Goal: Task Accomplishment & Management: Manage account settings

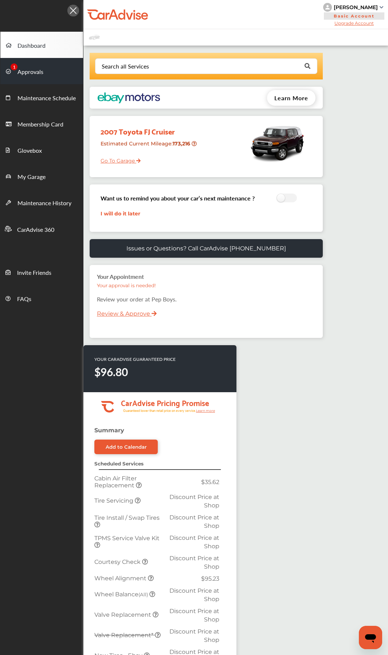
click at [26, 73] on span "Approvals" at bounding box center [30, 71] width 26 height 9
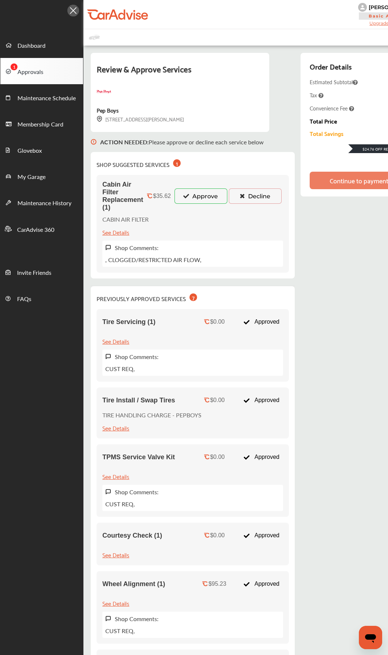
click at [249, 196] on button "Decline" at bounding box center [255, 195] width 53 height 15
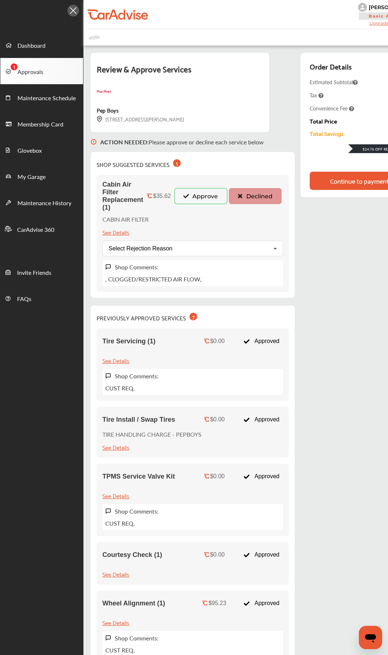
click at [334, 184] on div "Continue to payment" at bounding box center [359, 180] width 59 height 7
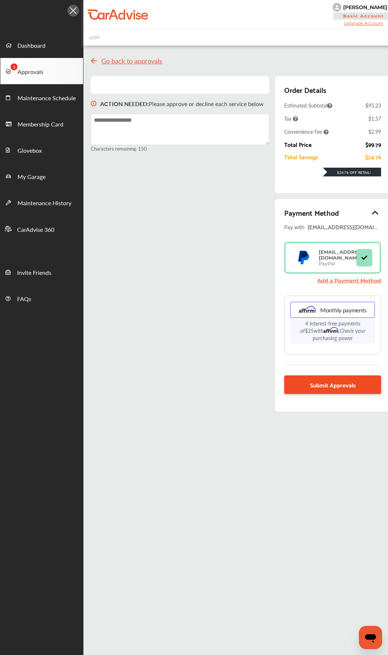
click at [312, 309] on link "Submit Approvals" at bounding box center [332, 384] width 97 height 19
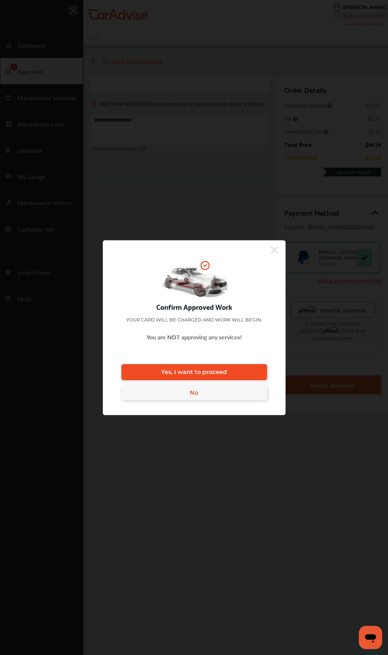
click at [226, 309] on link "Yes, I want to proceed" at bounding box center [194, 372] width 146 height 16
